Goal: Information Seeking & Learning: Understand process/instructions

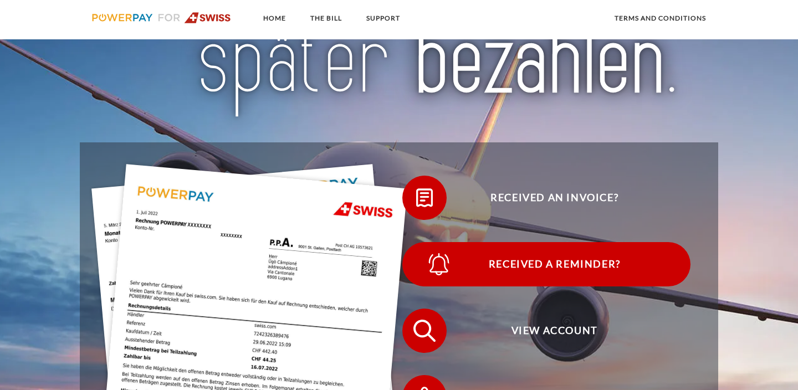
scroll to position [134, 0]
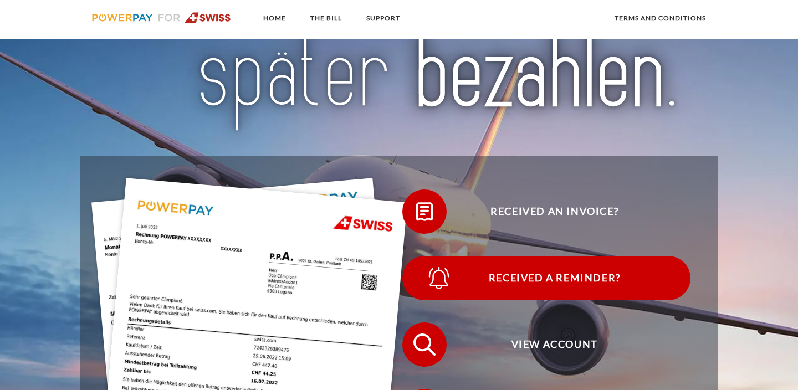
click at [563, 284] on span "Received a reminder?" at bounding box center [555, 278] width 272 height 44
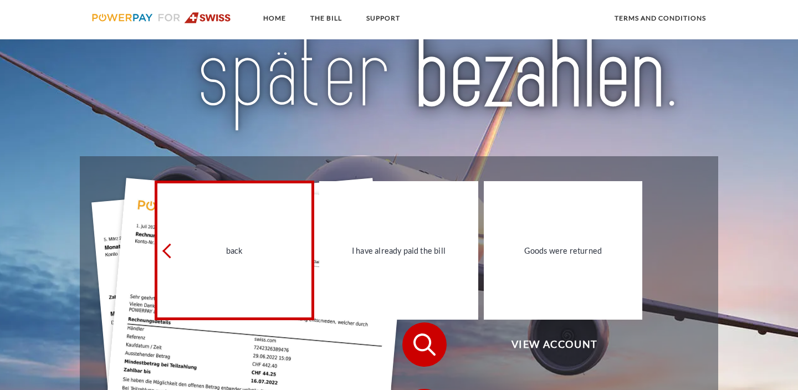
click at [207, 272] on link "back" at bounding box center [234, 250] width 159 height 139
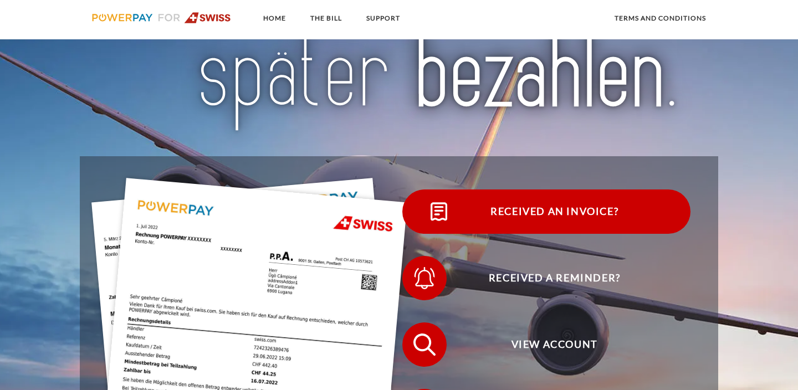
click at [556, 203] on span "Received an invoice?" at bounding box center [555, 212] width 272 height 44
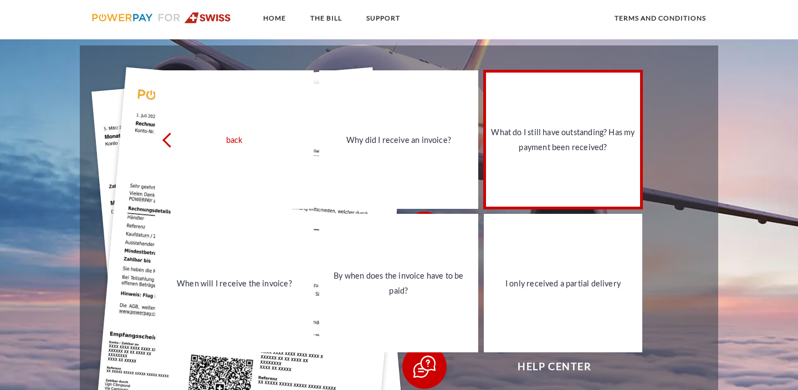
scroll to position [253, 0]
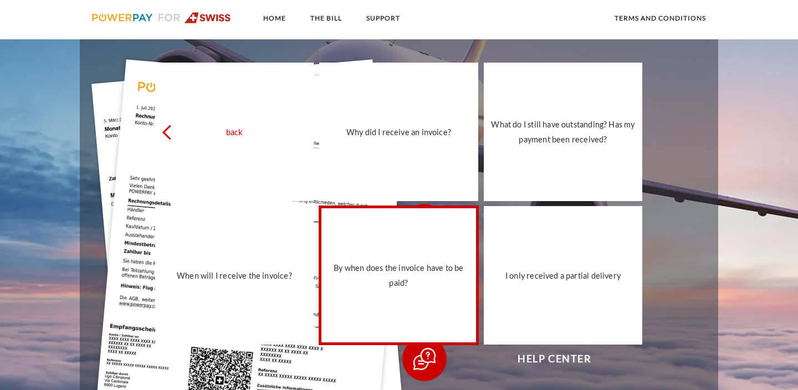
click at [376, 310] on link "By when does the invoice have to be paid?" at bounding box center [398, 275] width 159 height 139
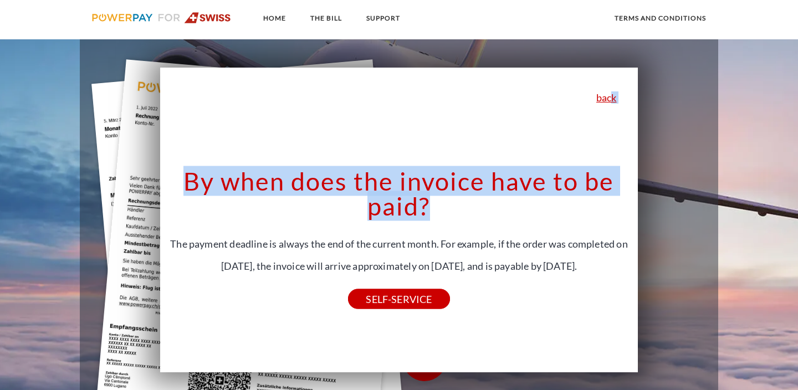
drag, startPoint x: 609, startPoint y: 98, endPoint x: 521, endPoint y: 217, distance: 148.1
click at [521, 217] on div "back Why did I receive an invoice? POWERPAY is the invoice generator for variou…" at bounding box center [399, 220] width 478 height 305
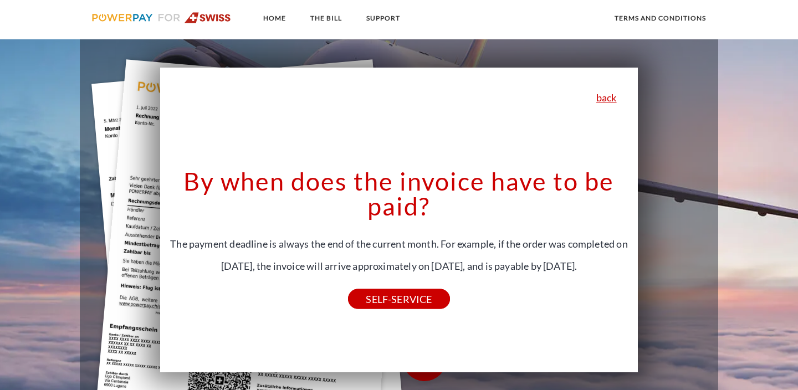
click at [473, 294] on div "By when does the invoice have to be paid? The payment deadline is always the en…" at bounding box center [398, 234] width 463 height 130
click at [605, 99] on font "back" at bounding box center [606, 97] width 21 height 12
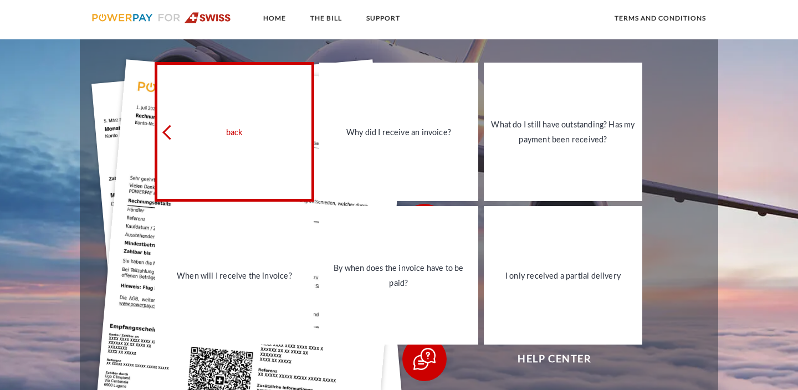
click at [160, 129] on link "back" at bounding box center [234, 132] width 159 height 139
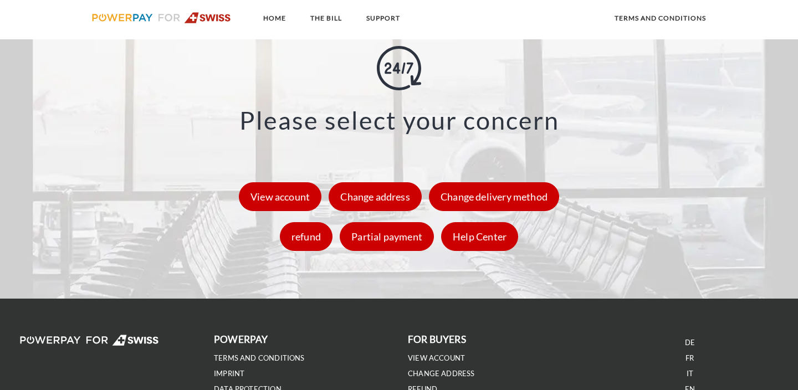
scroll to position [1510, 0]
